Goal: Task Accomplishment & Management: Use online tool/utility

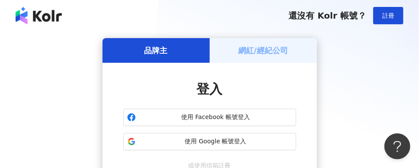
click at [260, 45] on h5 "網紅/經紀公司" at bounding box center [263, 50] width 50 height 11
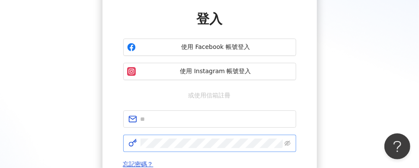
scroll to position [86, 0]
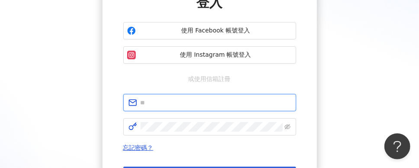
click at [236, 99] on input "text" at bounding box center [215, 103] width 150 height 10
type input "**********"
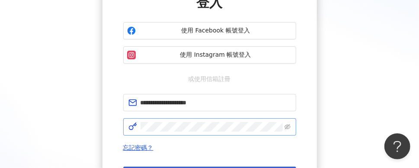
click at [216, 121] on span at bounding box center [209, 126] width 173 height 17
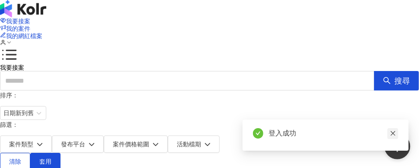
click at [391, 132] on icon "close" at bounding box center [393, 133] width 6 height 6
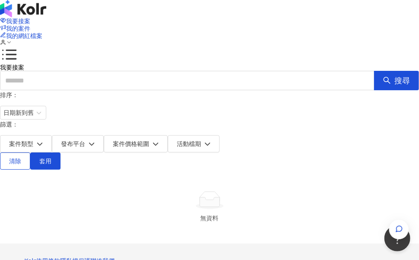
click at [12, 39] on icon at bounding box center [9, 42] width 6 height 6
click at [30, 18] on span "我要接案" at bounding box center [18, 21] width 24 height 7
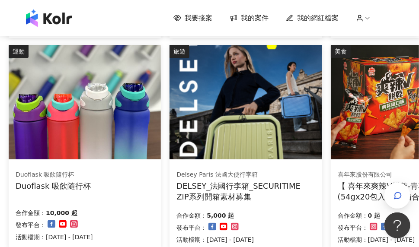
scroll to position [346, 0]
